Goal: Navigation & Orientation: Find specific page/section

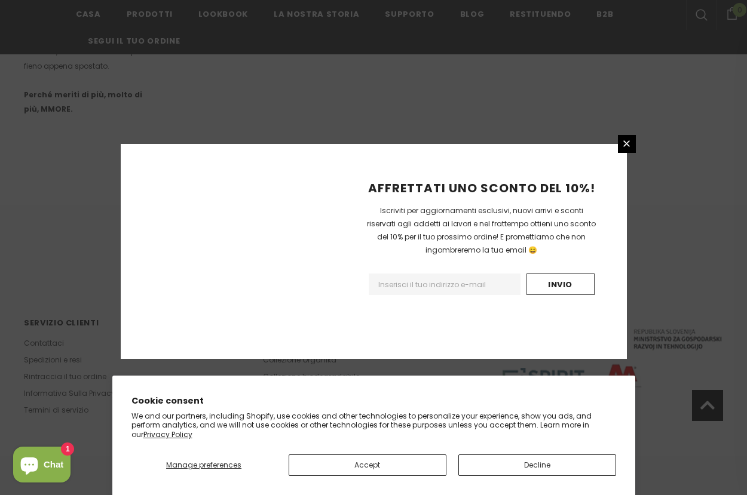
scroll to position [754, 0]
